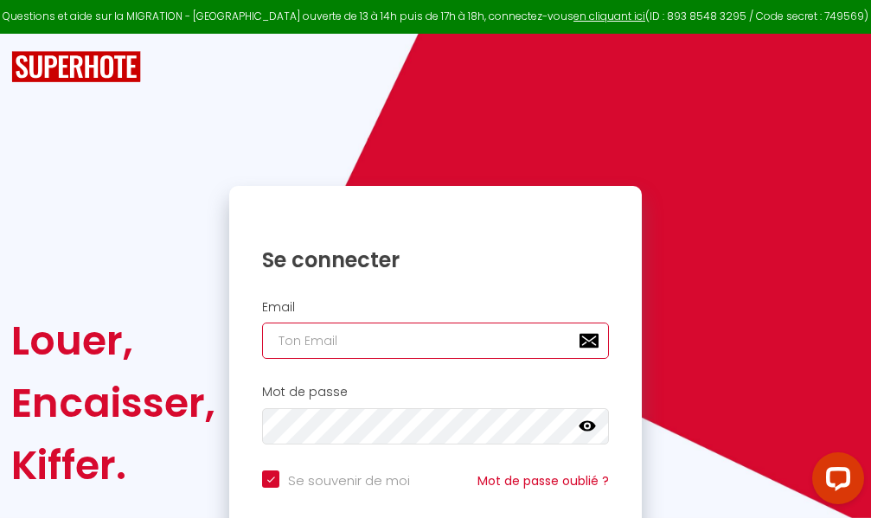
click at [521, 341] on input "email" at bounding box center [435, 341] width 347 height 36
type input "m"
checkbox input "true"
type input "ma"
checkbox input "true"
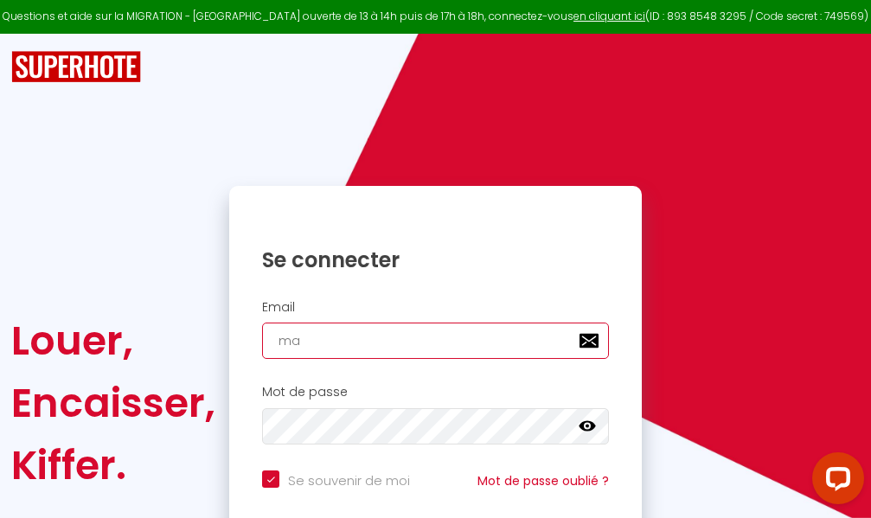
type input "mar"
checkbox input "true"
type input "marc"
checkbox input "true"
type input "marcd"
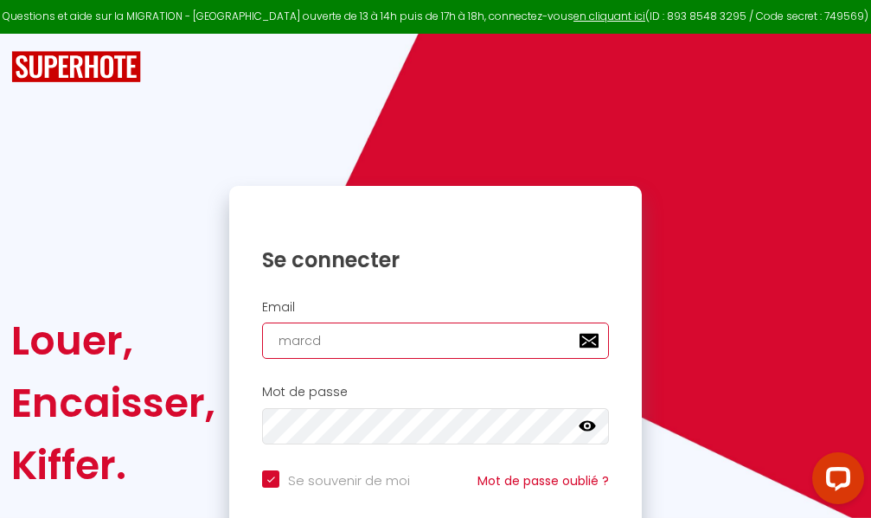
checkbox input "true"
type input "marcdp"
checkbox input "true"
type input "marcdpo"
checkbox input "true"
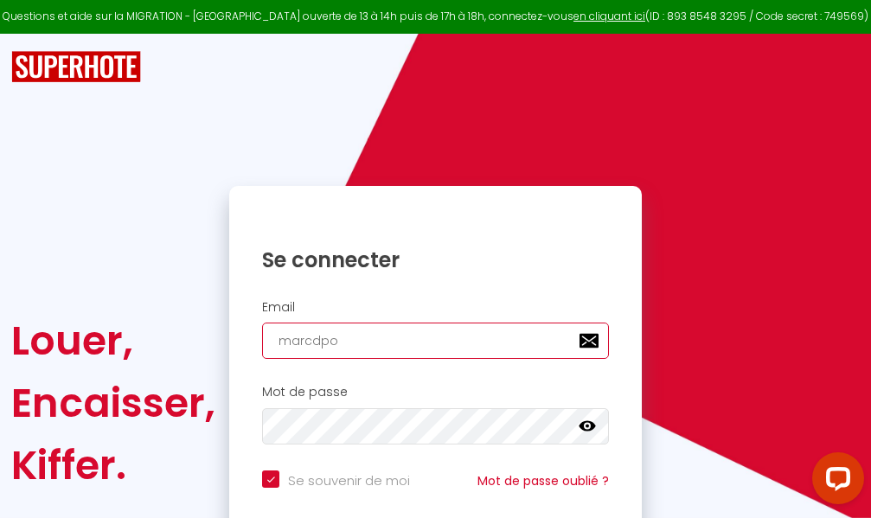
type input "marcdpoz"
checkbox input "true"
type input "marcdpoz."
checkbox input "true"
type input "marcdpoz.l"
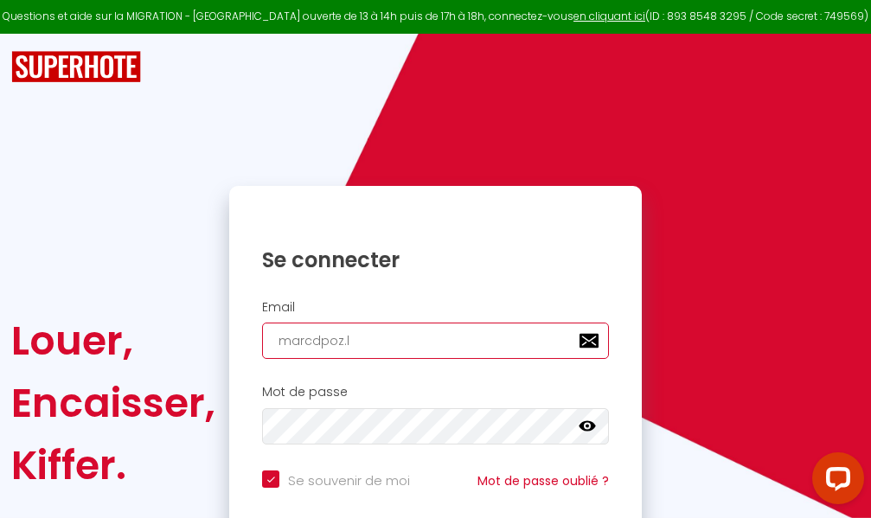
checkbox input "true"
type input "marcdpoz.lo"
checkbox input "true"
type input "marcdpoz.loc"
checkbox input "true"
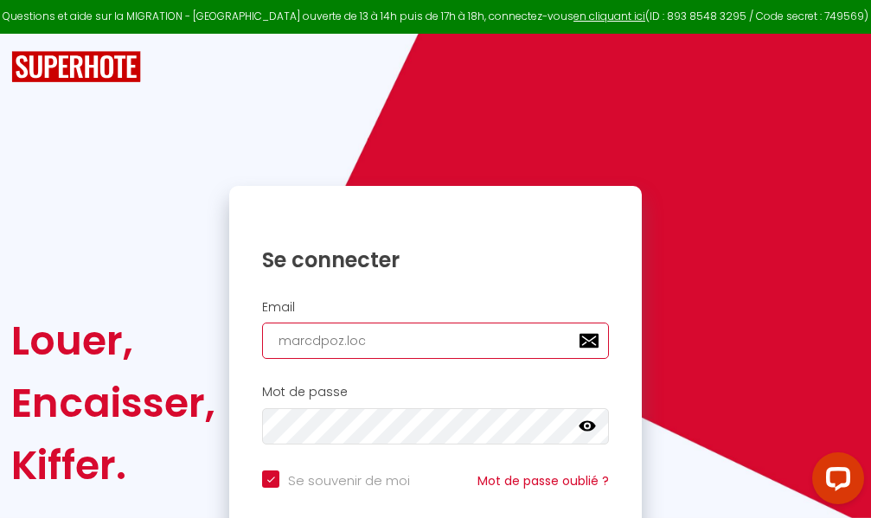
type input "marcdpoz.loca"
checkbox input "true"
type input "marcdpoz.locat"
checkbox input "true"
type input "marcdpoz.locati"
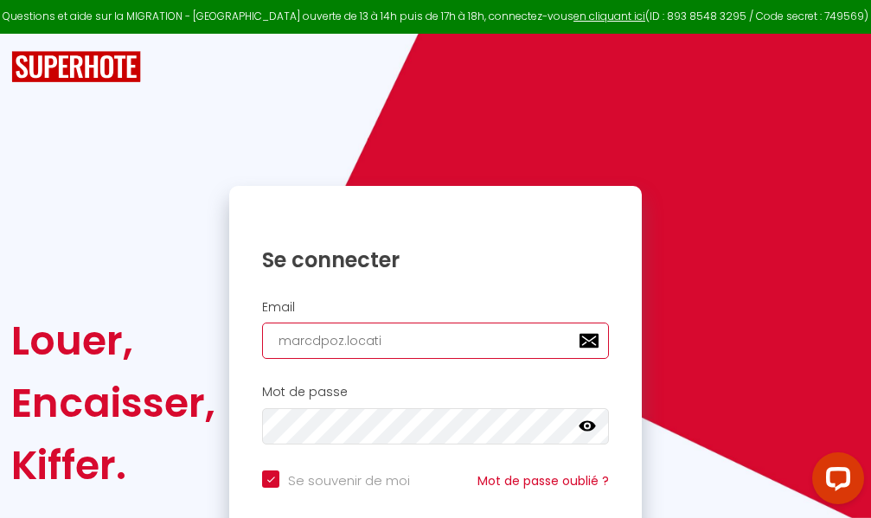
checkbox input "true"
type input "marcdpoz.locatio"
checkbox input "true"
type input "marcdpoz.location"
checkbox input "true"
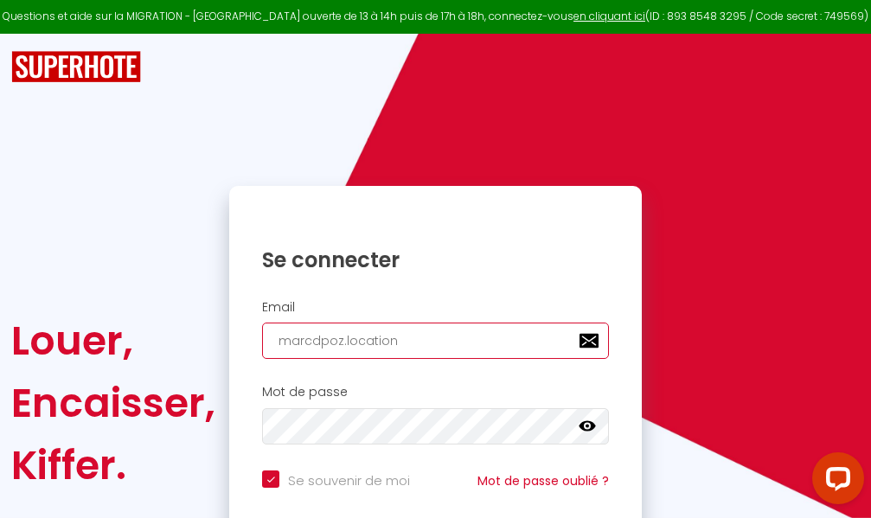
type input "marcdpoz.location@"
checkbox input "true"
type input "marcdpoz.location@g"
checkbox input "true"
type input "marcdpoz.location@gm"
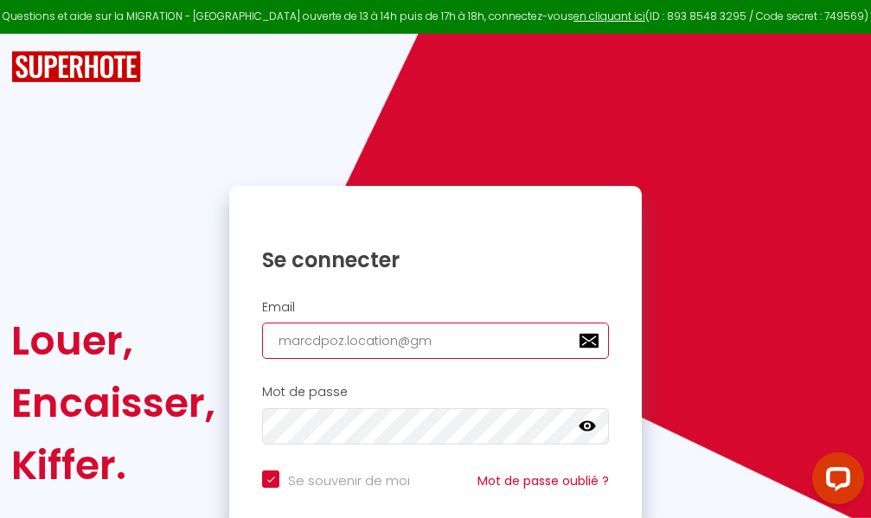
checkbox input "true"
type input "marcdpoz.location@gma"
checkbox input "true"
type input "marcdpoz.location@gmai"
checkbox input "true"
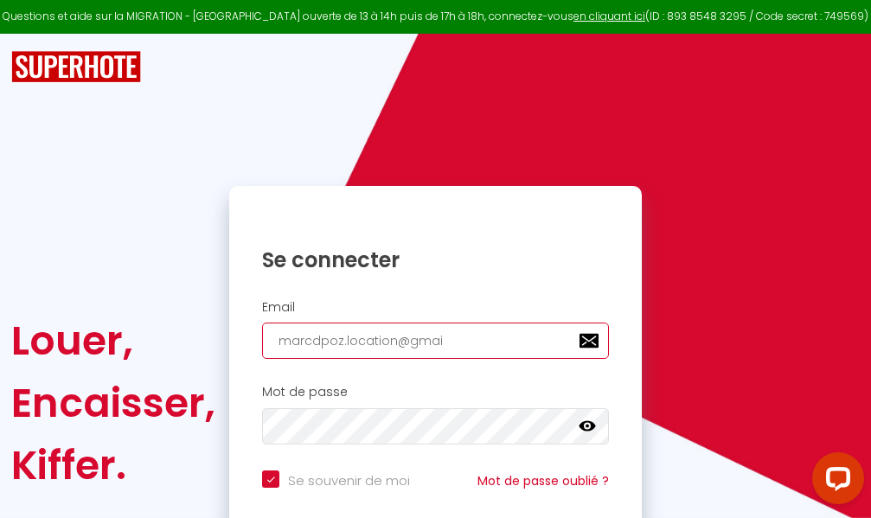
type input "[EMAIL_ADDRESS]"
checkbox input "true"
type input "[EMAIL_ADDRESS]."
checkbox input "true"
type input "marcdpoz.location@gmail.c"
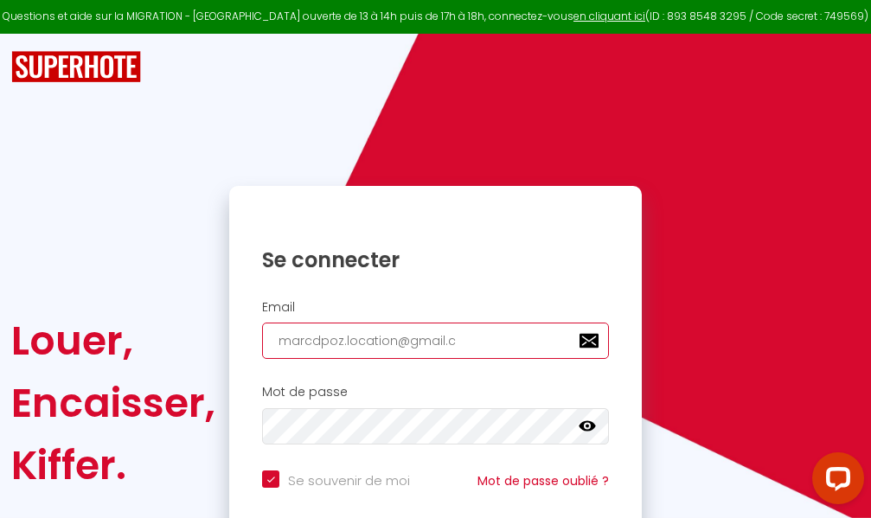
checkbox input "true"
type input "[EMAIL_ADDRESS][DOMAIN_NAME]"
checkbox input "true"
type input "[EMAIL_ADDRESS][DOMAIN_NAME]"
checkbox input "true"
